Goal: Navigation & Orientation: Find specific page/section

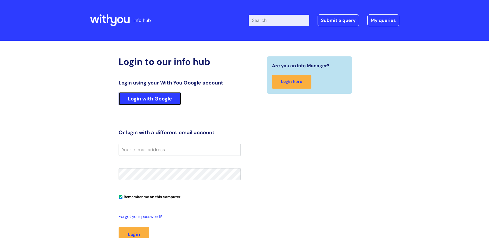
click at [161, 97] on link "Login with Google" at bounding box center [150, 98] width 63 height 13
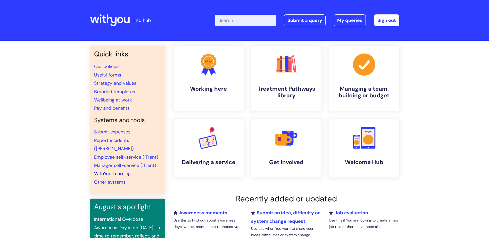
click at [121, 171] on link "WithYou Learning" at bounding box center [112, 174] width 37 height 6
